Goal: Task Accomplishment & Management: Use online tool/utility

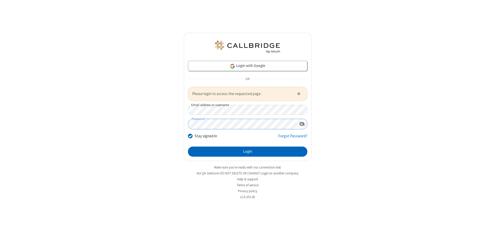
click at [247, 152] on button "Login" at bounding box center [247, 152] width 119 height 10
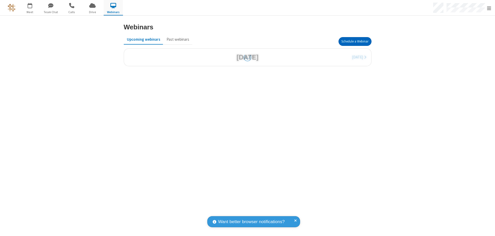
click at [355, 41] on button "Schedule a Webinar" at bounding box center [354, 41] width 33 height 9
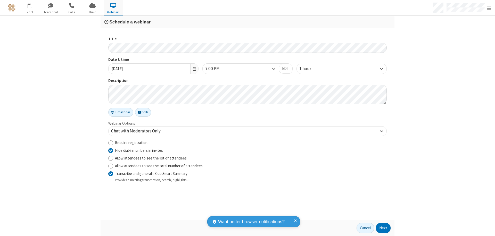
click at [383, 228] on button "Next" at bounding box center [383, 228] width 15 height 10
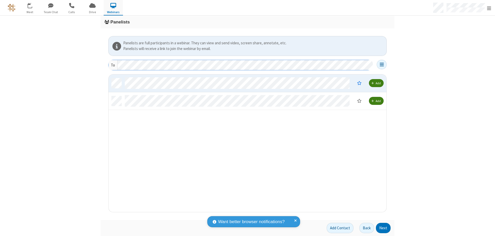
scroll to position [134, 274]
click at [383, 228] on button "Next" at bounding box center [383, 228] width 15 height 10
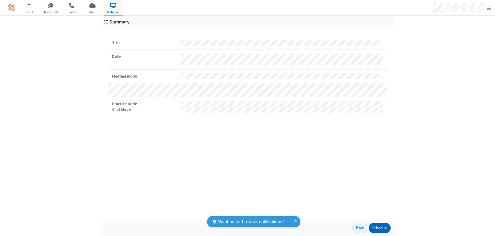
click at [379, 228] on button "Schedule" at bounding box center [380, 228] width 22 height 10
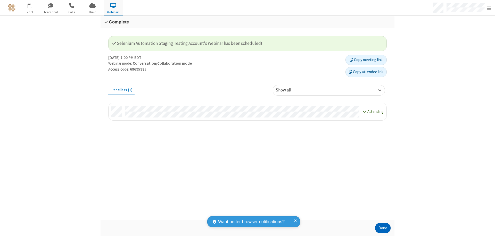
click at [383, 228] on button "Done" at bounding box center [382, 228] width 15 height 10
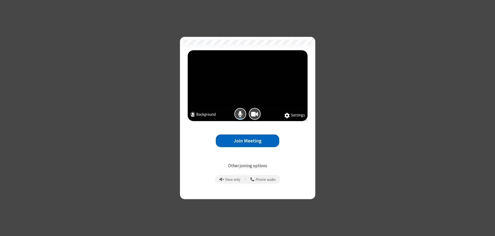
click at [247, 141] on button "Join Meeting" at bounding box center [247, 141] width 63 height 13
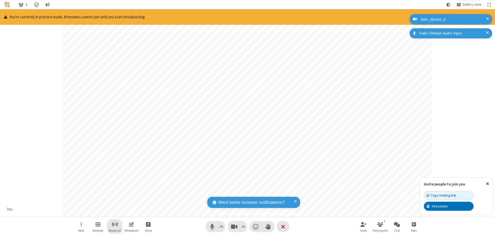
click at [114, 224] on span "Start broadcast" at bounding box center [115, 224] width 6 height 6
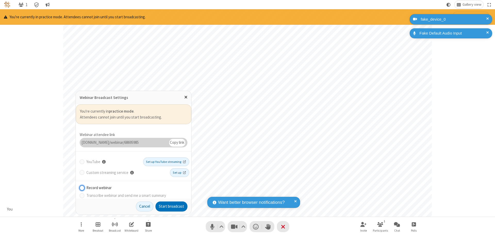
click at [171, 206] on button "Start broadcast" at bounding box center [171, 207] width 32 height 10
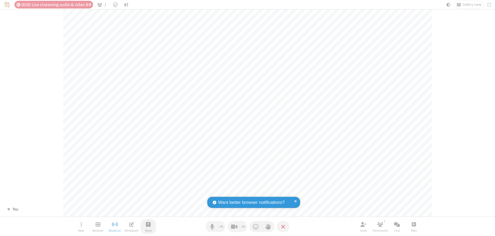
click at [148, 224] on span "Start sharing" at bounding box center [148, 224] width 5 height 6
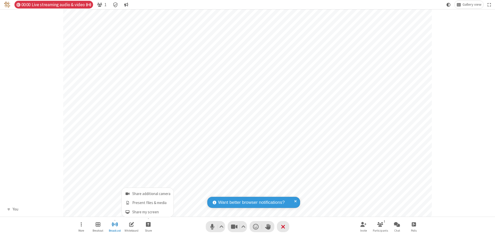
click at [127, 212] on span "Share my screen" at bounding box center [127, 212] width 6 height 4
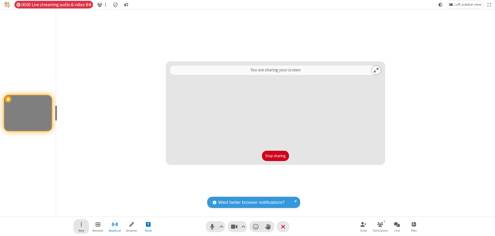
click at [81, 227] on span "Open menu" at bounding box center [81, 224] width 1 height 6
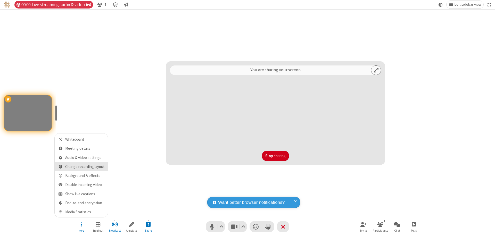
click at [85, 167] on span "Change recording layout" at bounding box center [84, 167] width 39 height 4
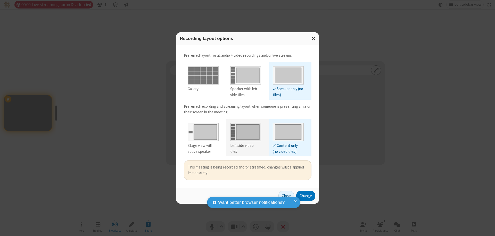
click at [245, 146] on div "Left side video tiles" at bounding box center [245, 149] width 31 height 12
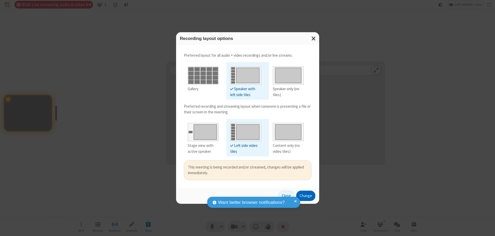
click at [305, 196] on button "Change" at bounding box center [305, 196] width 19 height 10
click at [286, 196] on button "Close" at bounding box center [286, 196] width 16 height 10
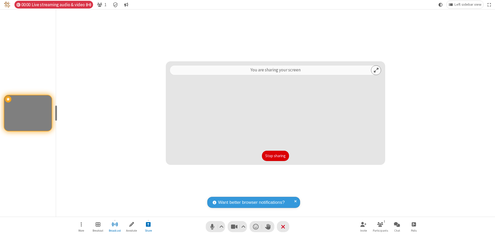
click at [275, 156] on button "Stop sharing" at bounding box center [275, 156] width 27 height 10
